Goal: Task Accomplishment & Management: Complete application form

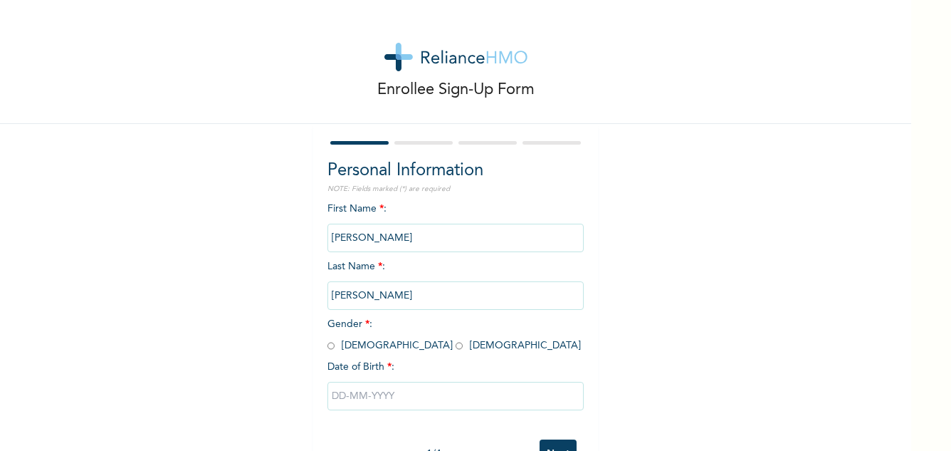
scroll to position [50, 0]
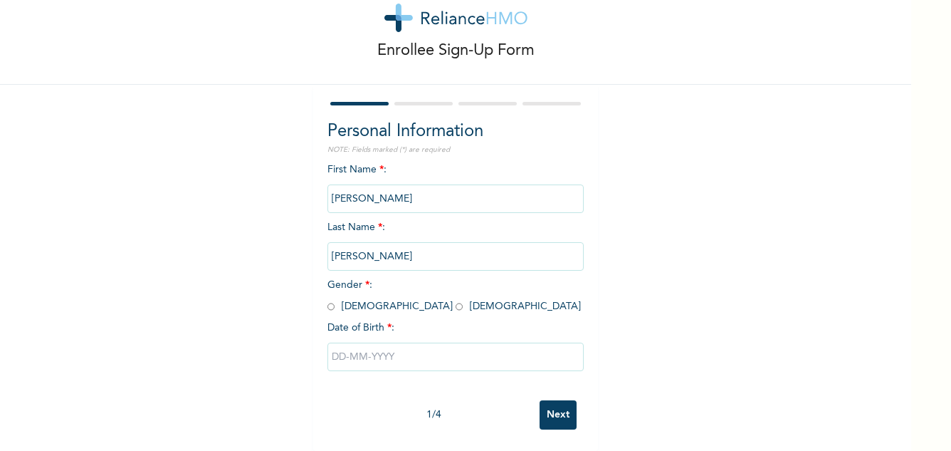
click at [456, 300] on input "radio" at bounding box center [459, 307] width 7 height 14
radio input "true"
click at [370, 347] on input "text" at bounding box center [456, 357] width 256 height 28
select select "9"
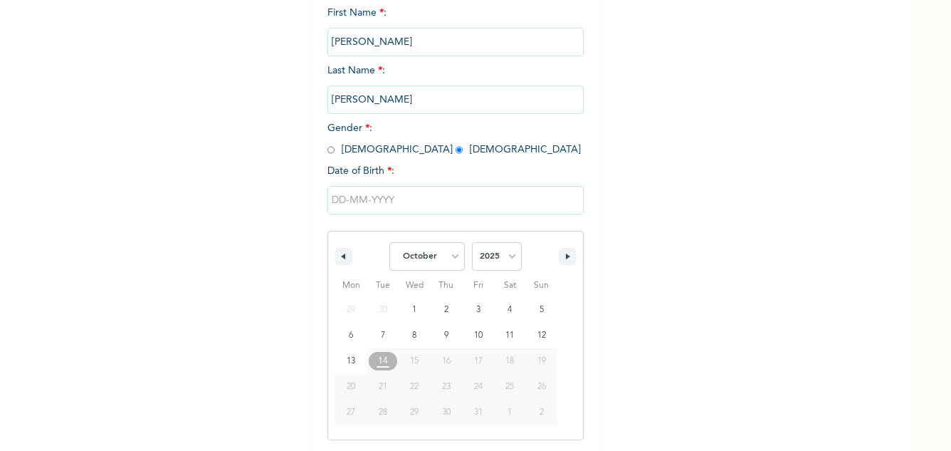
scroll to position [197, 0]
click at [486, 254] on select "2025 2024 2023 2022 2021 2020 2019 2018 2017 2016 2015 2014 2013 2012 2011 2010…" at bounding box center [497, 255] width 50 height 28
select select "1996"
click at [472, 242] on select "2025 2024 2023 2022 2021 2020 2019 2018 2017 2016 2015 2014 2013 2012 2011 2010…" at bounding box center [497, 255] width 50 height 28
click at [445, 255] on select "January February March April May June July August September October November De…" at bounding box center [426, 255] width 75 height 28
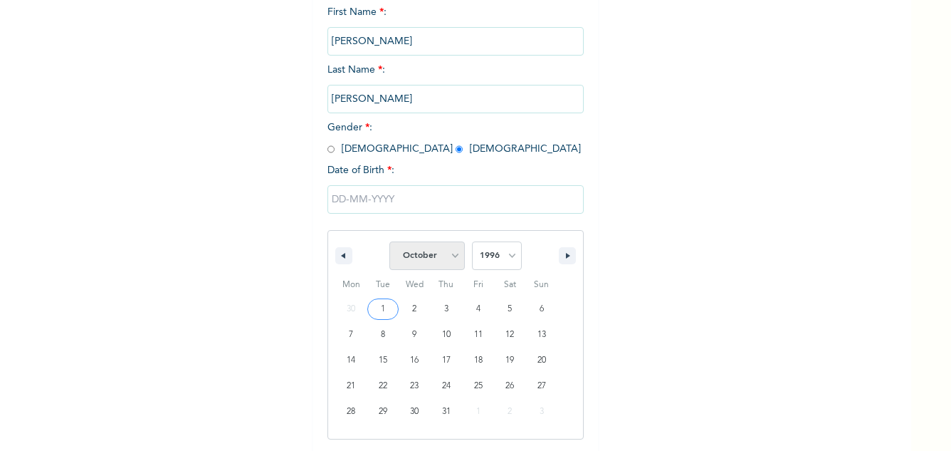
click at [389, 242] on select "January February March April May June July August September October November De…" at bounding box center [426, 255] width 75 height 28
type input "[DATE]"
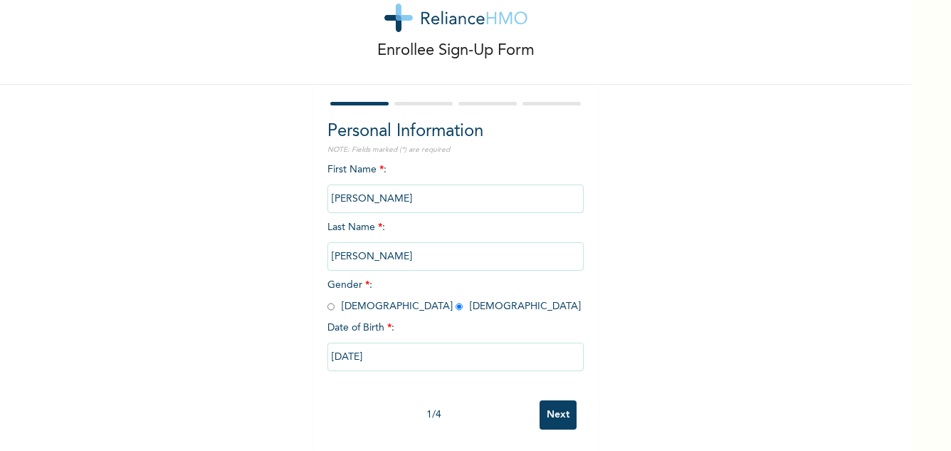
click at [545, 393] on div "1 / 4 Next" at bounding box center [456, 414] width 256 height 43
click at [546, 400] on input "Next" at bounding box center [558, 414] width 37 height 29
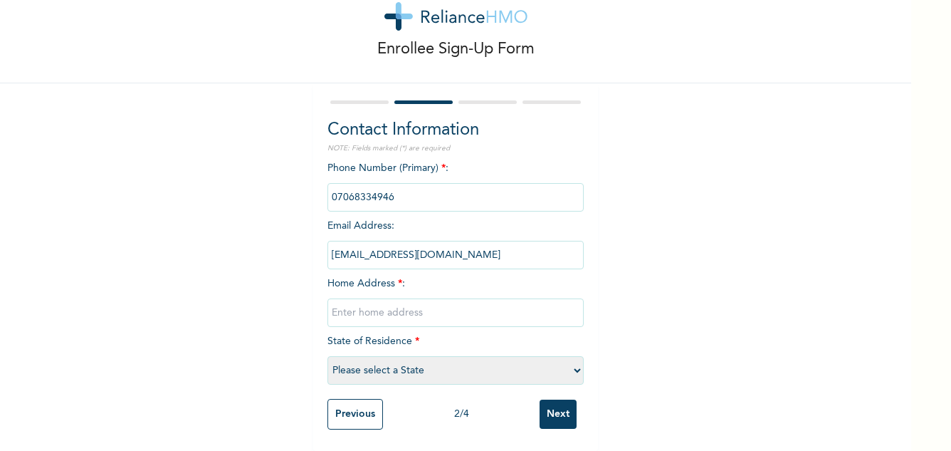
scroll to position [51, 0]
click at [531, 298] on input "text" at bounding box center [456, 312] width 256 height 28
type input "9th street first unity estate cooperative [GEOGRAPHIC_DATA][PERSON_NAME]"
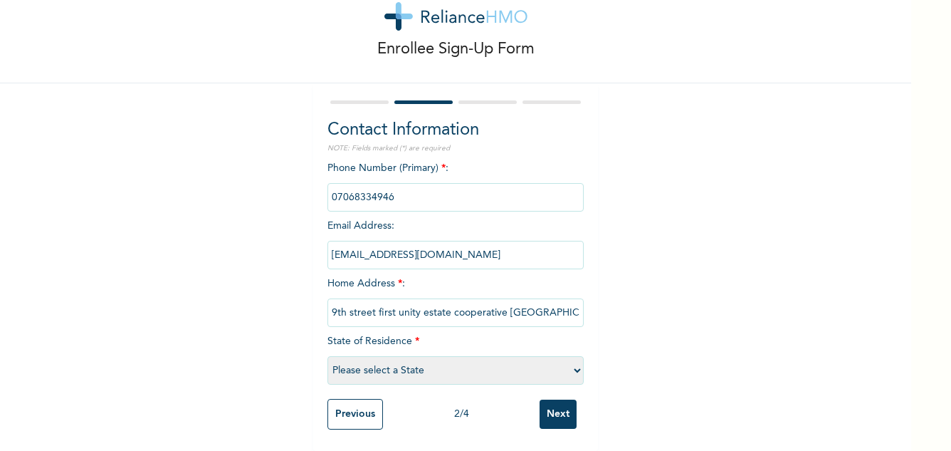
click at [485, 365] on select "Please select a State [PERSON_NAME] (FCT) [PERSON_NAME] Ibom [GEOGRAPHIC_DATA] …" at bounding box center [456, 370] width 256 height 28
select select "25"
click at [328, 356] on select "Please select a State [PERSON_NAME] (FCT) [PERSON_NAME] Ibom [GEOGRAPHIC_DATA] …" at bounding box center [456, 370] width 256 height 28
click at [545, 401] on input "Next" at bounding box center [558, 413] width 37 height 29
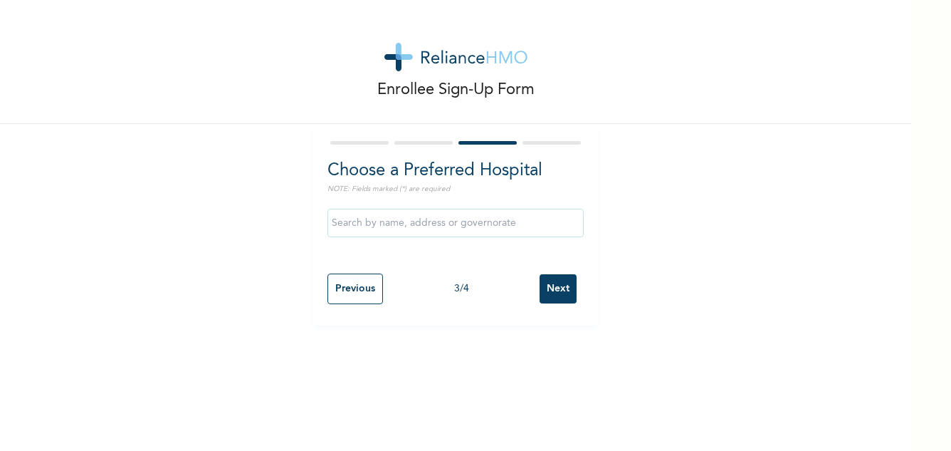
click at [531, 229] on input "text" at bounding box center [456, 223] width 256 height 28
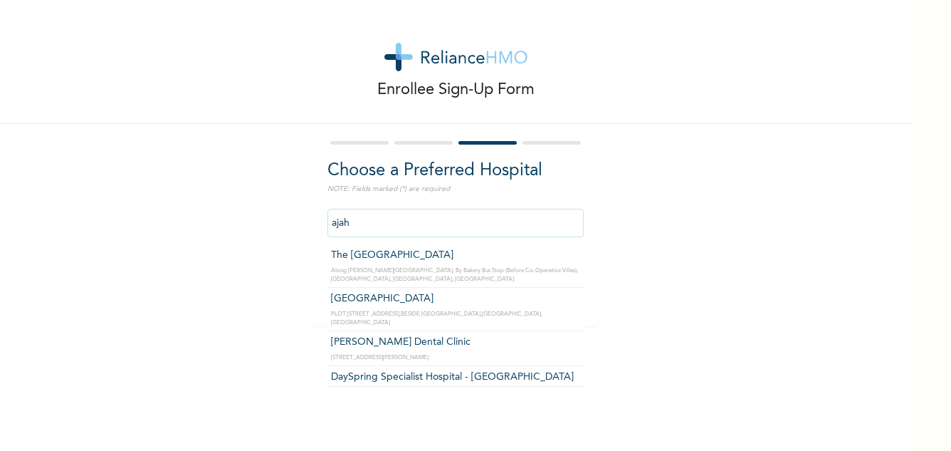
type input "DaySpring Specialist Hospital - [GEOGRAPHIC_DATA]"
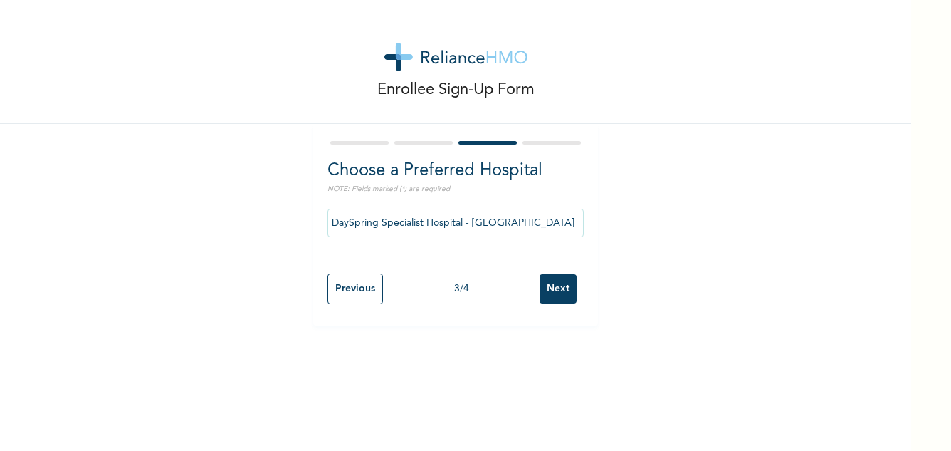
click at [543, 293] on input "Next" at bounding box center [558, 288] width 37 height 29
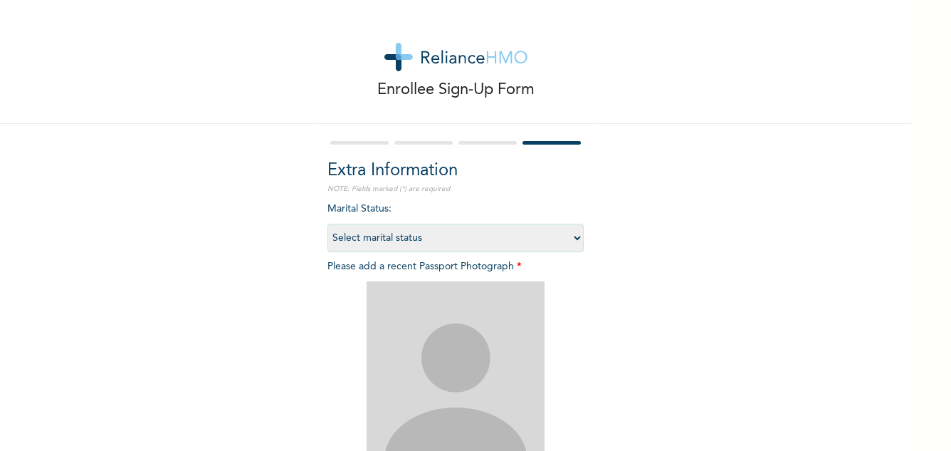
click at [395, 236] on select "Select marital status [DEMOGRAPHIC_DATA] Married [DEMOGRAPHIC_DATA] Widow/[DEMO…" at bounding box center [456, 238] width 256 height 28
select select "1"
click at [328, 224] on select "Select marital status [DEMOGRAPHIC_DATA] Married [DEMOGRAPHIC_DATA] Widow/[DEMO…" at bounding box center [456, 238] width 256 height 28
click at [412, 323] on img at bounding box center [456, 370] width 178 height 178
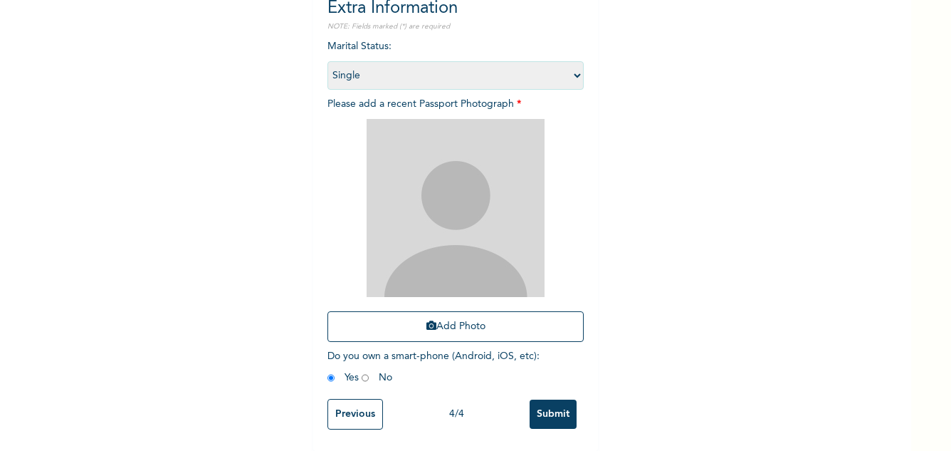
scroll to position [173, 0]
click at [427, 320] on icon "button" at bounding box center [432, 325] width 10 height 10
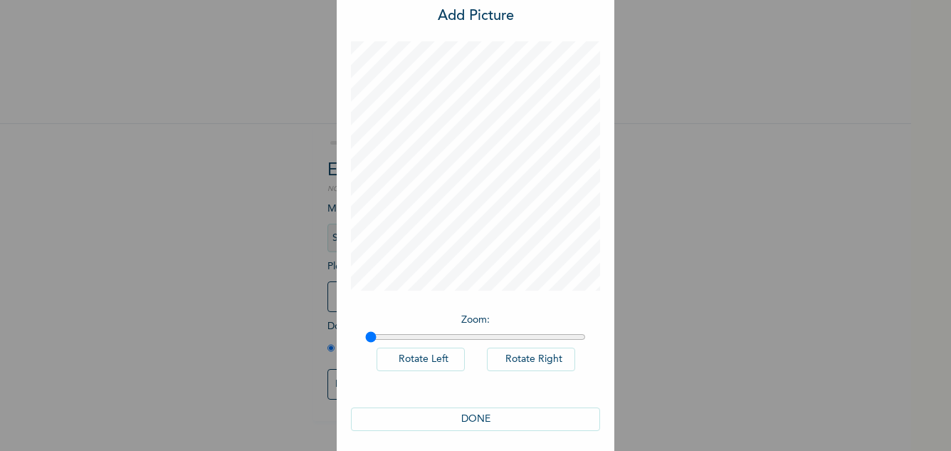
scroll to position [46, 0]
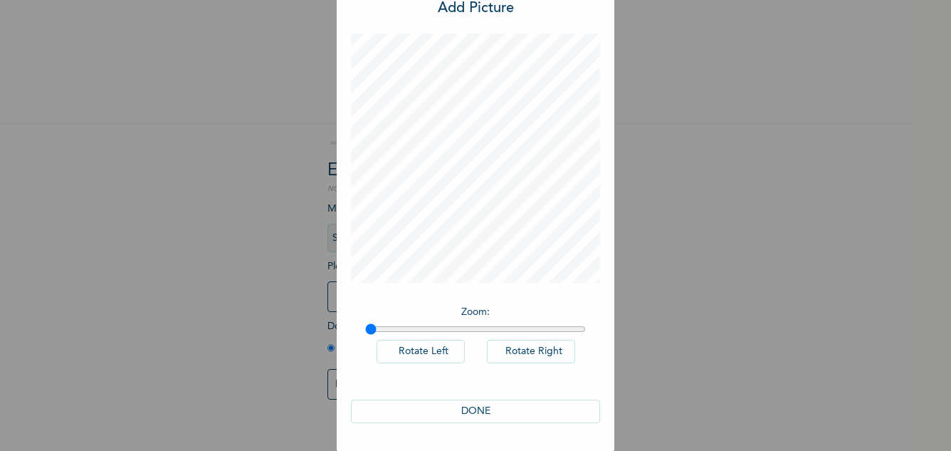
click at [457, 405] on button "DONE" at bounding box center [475, 410] width 249 height 23
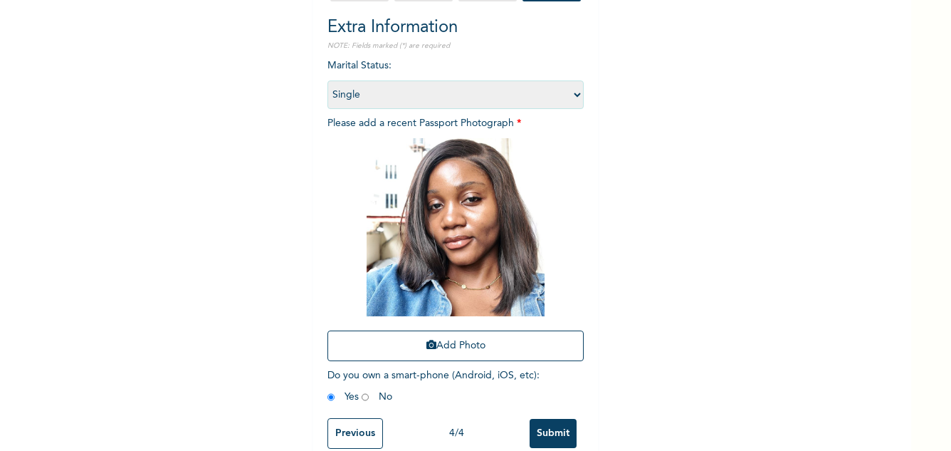
scroll to position [173, 0]
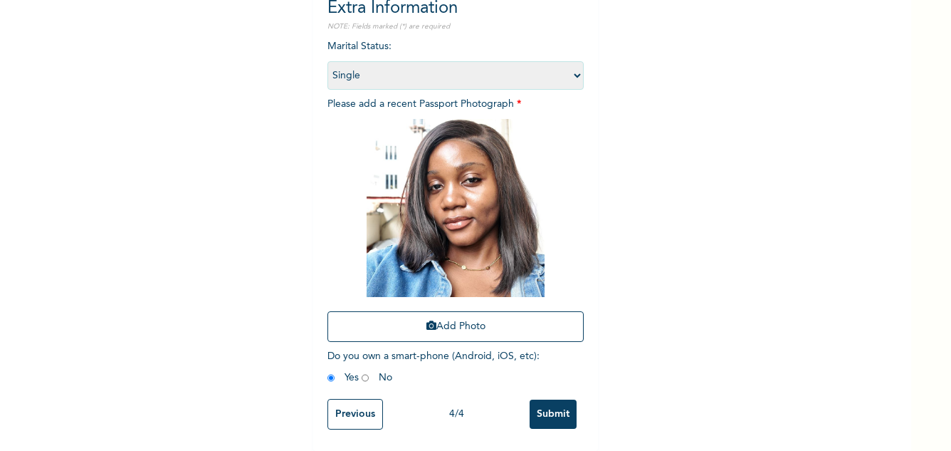
click at [555, 399] on input "Submit" at bounding box center [553, 413] width 47 height 29
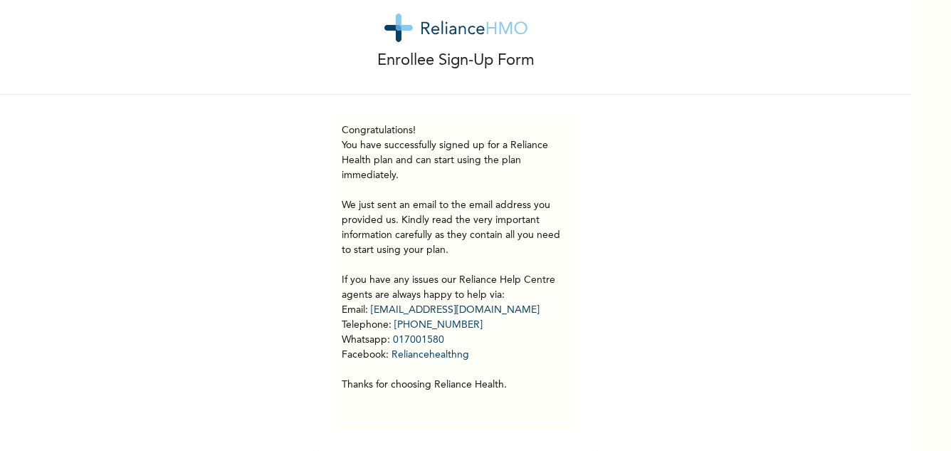
scroll to position [0, 0]
